Goal: Task Accomplishment & Management: Use online tool/utility

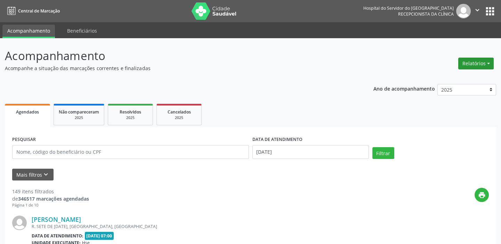
click at [480, 59] on button "Relatórios" at bounding box center [475, 64] width 35 height 12
click at [446, 77] on link "Agendamentos" at bounding box center [456, 78] width 75 height 10
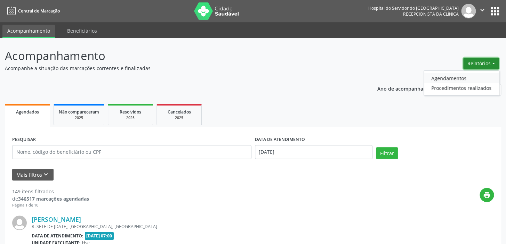
select select "8"
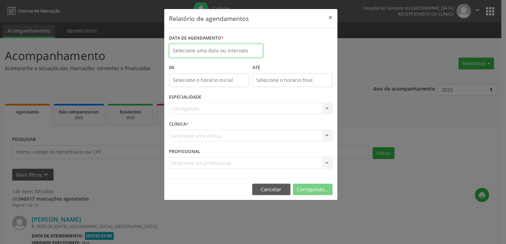
click at [253, 45] on input "text" at bounding box center [216, 51] width 94 height 14
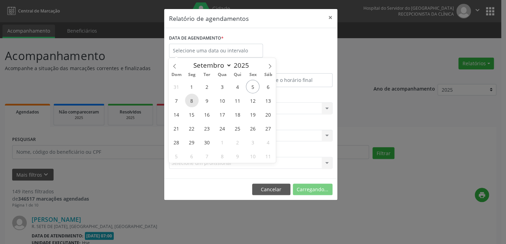
click at [193, 102] on span "8" at bounding box center [192, 101] width 14 height 14
type input "[DATE]"
click at [193, 102] on span "8" at bounding box center [192, 101] width 14 height 14
select select "8"
click at [211, 50] on input "[DATE]" at bounding box center [216, 51] width 94 height 14
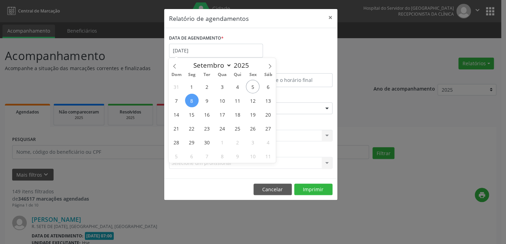
click at [191, 97] on span "8" at bounding box center [192, 101] width 14 height 14
type input "[DATE]"
click at [192, 98] on span "8" at bounding box center [192, 101] width 14 height 14
click at [192, 98] on label "ESPECIALIDADE" at bounding box center [185, 97] width 32 height 11
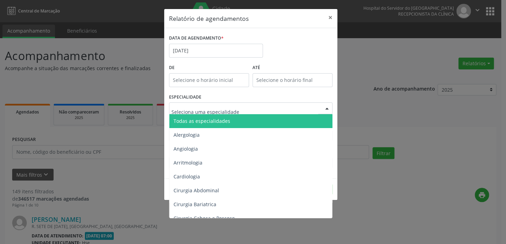
click at [222, 119] on span "Todas as especialidades" at bounding box center [202, 121] width 57 height 7
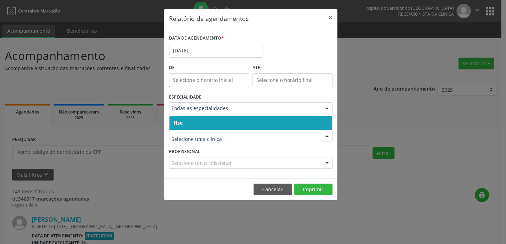
click at [218, 122] on span "Hse" at bounding box center [250, 123] width 163 height 14
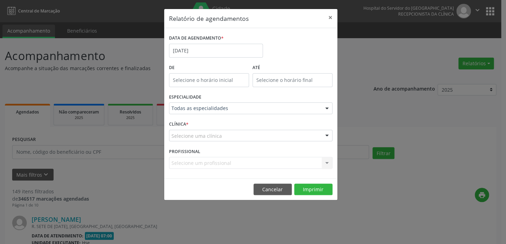
click at [223, 132] on div "Selecione uma clínica" at bounding box center [250, 136] width 163 height 12
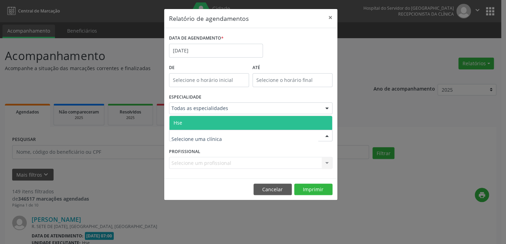
click at [219, 121] on span "Hse" at bounding box center [250, 123] width 163 height 14
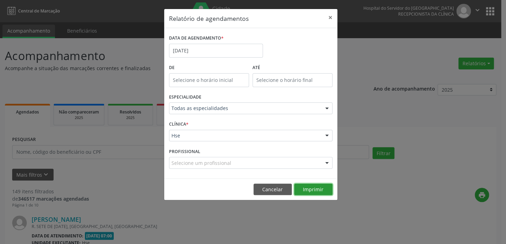
click at [313, 188] on button "Imprimir" at bounding box center [313, 190] width 38 height 12
